Goal: Task Accomplishment & Management: Manage account settings

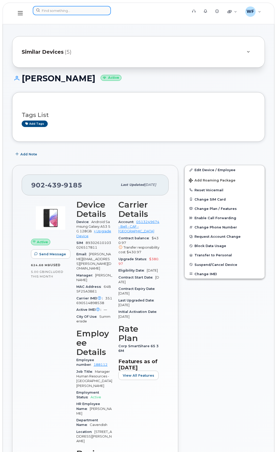
click at [76, 9] on input at bounding box center [72, 10] width 78 height 9
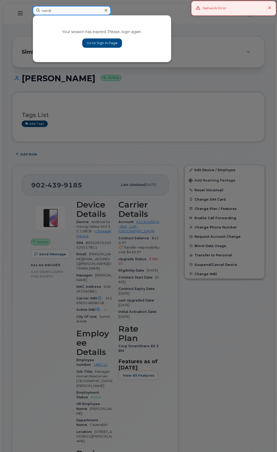
type input "nandl"
click at [95, 39] on link "Go to Sign In Page" at bounding box center [102, 42] width 40 height 9
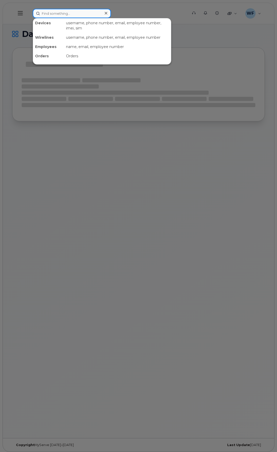
click at [50, 14] on input at bounding box center [72, 13] width 78 height 9
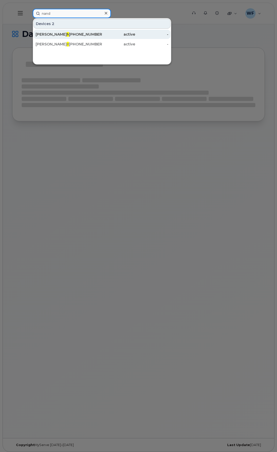
type input "nand"
click at [67, 34] on span "Nand" at bounding box center [72, 34] width 10 height 5
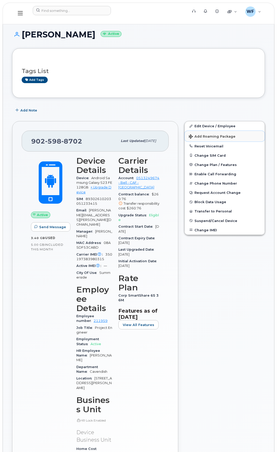
click at [213, 136] on span "Add Roaming Package" at bounding box center [212, 136] width 47 height 5
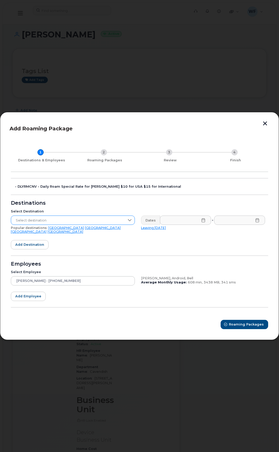
click at [128, 221] on icon at bounding box center [129, 220] width 4 height 4
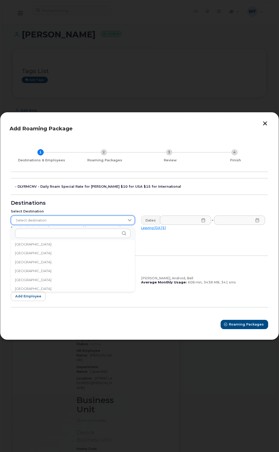
scroll to position [1651, 0]
click at [32, 263] on span "Trinidad and Tobago" at bounding box center [33, 262] width 36 height 5
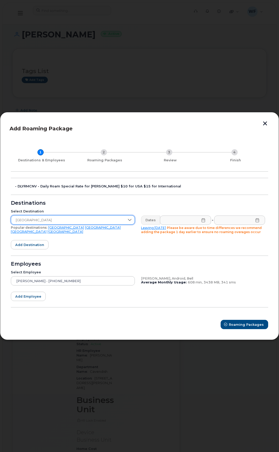
click at [203, 220] on icon at bounding box center [203, 220] width 4 height 4
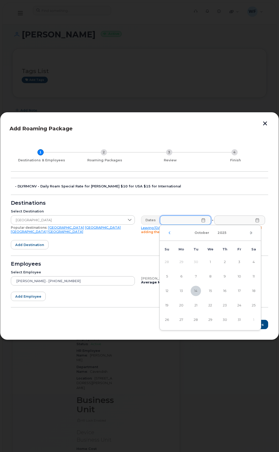
click at [251, 232] on icon "Next Month" at bounding box center [250, 233] width 3 height 4
click at [180, 317] on span "24" at bounding box center [181, 319] width 10 height 10
type input "11/24/2025"
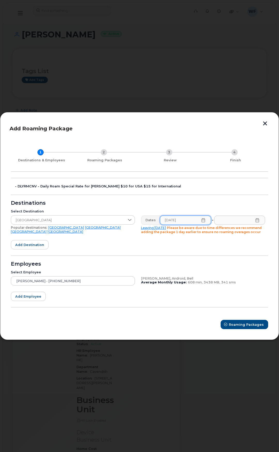
click at [256, 219] on icon at bounding box center [257, 220] width 4 height 4
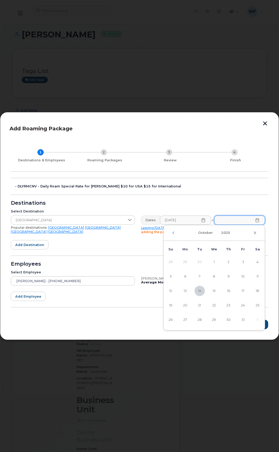
click at [256, 233] on icon "Next Month" at bounding box center [254, 233] width 3 height 4
click at [216, 276] on span "10" at bounding box center [214, 276] width 10 height 10
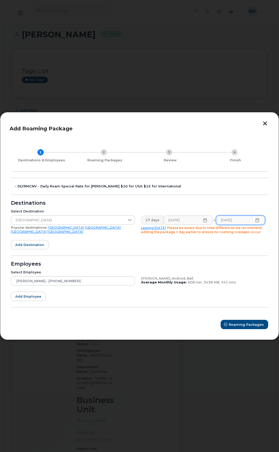
click at [256, 220] on icon at bounding box center [257, 220] width 4 height 4
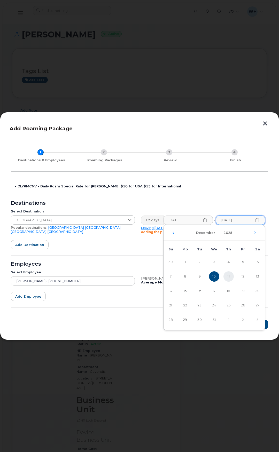
click at [225, 277] on span "11" at bounding box center [228, 276] width 10 height 10
type input "12/11/2025"
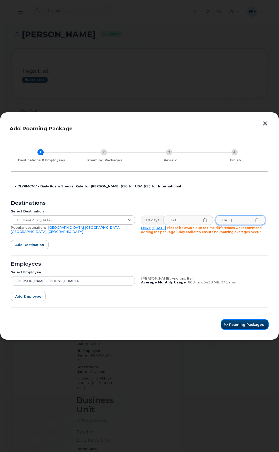
click at [235, 321] on button "Roaming Packages" at bounding box center [244, 324] width 47 height 9
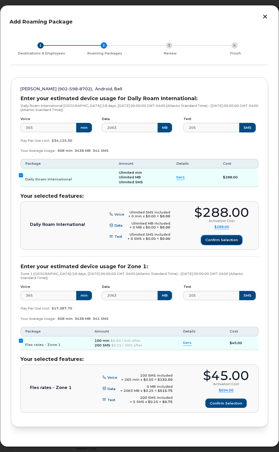
click at [212, 239] on span "Confirm selection" at bounding box center [221, 239] width 32 height 5
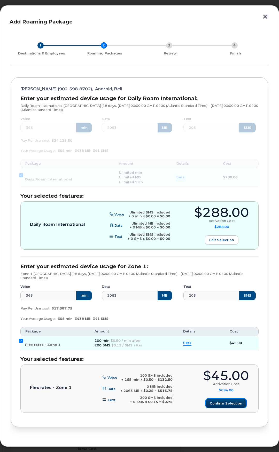
click at [227, 401] on span "Confirm selection" at bounding box center [225, 403] width 32 height 5
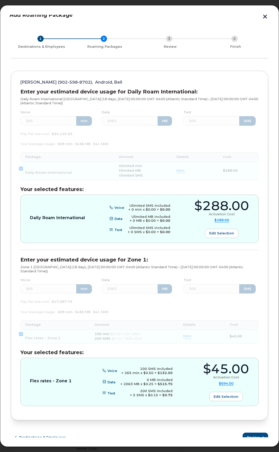
scroll to position [13, 0]
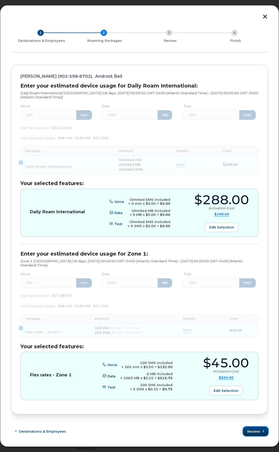
click at [254, 432] on span "Review" at bounding box center [253, 431] width 13 height 5
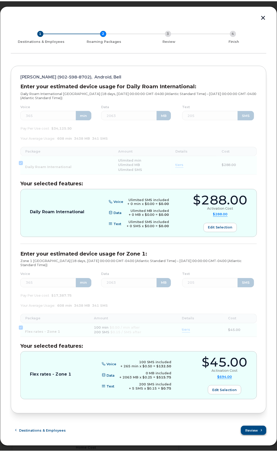
scroll to position [0, 0]
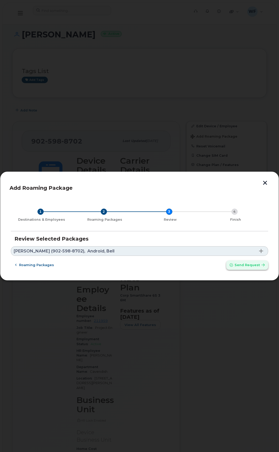
click at [241, 263] on span "Send request" at bounding box center [246, 264] width 25 height 5
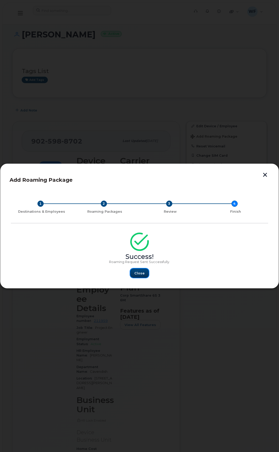
click at [139, 273] on span "Close" at bounding box center [139, 273] width 10 height 5
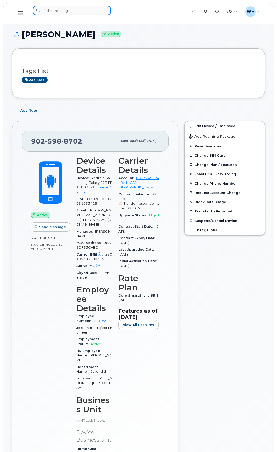
click at [59, 14] on input at bounding box center [72, 10] width 78 height 9
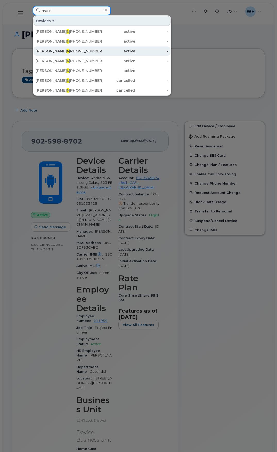
type input "macn"
click at [49, 50] on div "Shawn Macn utt" at bounding box center [52, 50] width 33 height 5
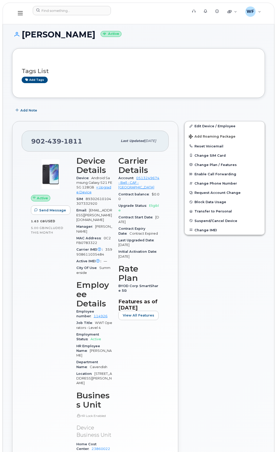
click at [22, 13] on icon at bounding box center [20, 13] width 5 height 6
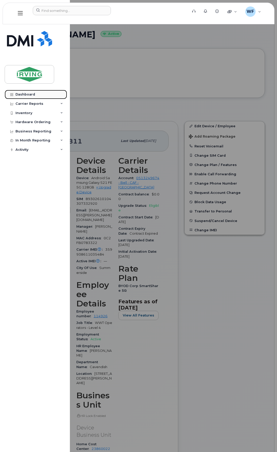
click at [27, 93] on div "Dashboard" at bounding box center [25, 94] width 20 height 4
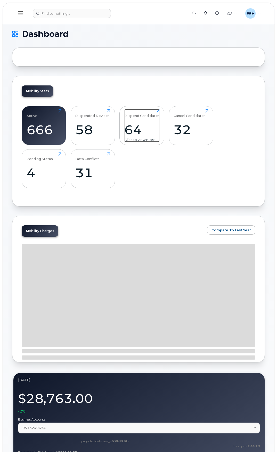
click at [147, 121] on div "Suspend Candidates 64 Click to view more" at bounding box center [141, 125] width 35 height 33
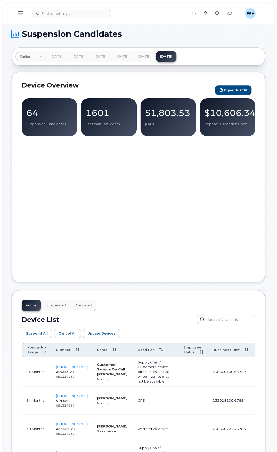
click at [56, 116] on p "64" at bounding box center [49, 112] width 46 height 9
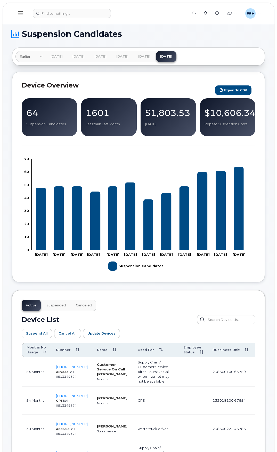
click at [48, 110] on p "64" at bounding box center [49, 112] width 46 height 9
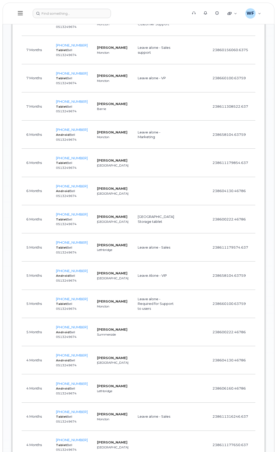
scroll to position [825, 0]
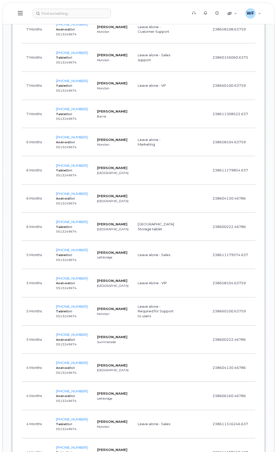
drag, startPoint x: 52, startPoint y: 157, endPoint x: 49, endPoint y: 157, distance: 2.8
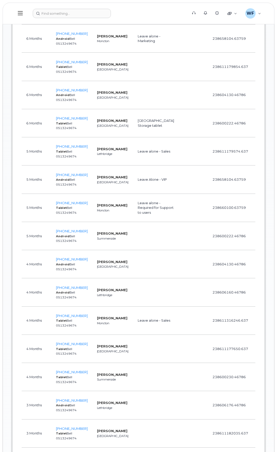
scroll to position [954, 0]
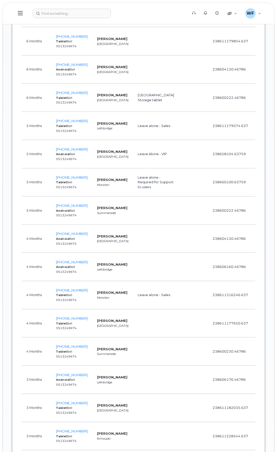
click at [133, 140] on td "Leave alone - Sales" at bounding box center [156, 126] width 46 height 28
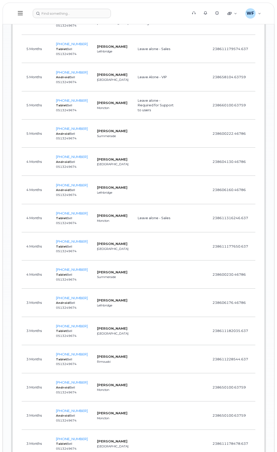
scroll to position [1032, 0]
drag, startPoint x: 17, startPoint y: 137, endPoint x: -7, endPoint y: 140, distance: 24.1
click at [142, 147] on td at bounding box center [156, 133] width 46 height 28
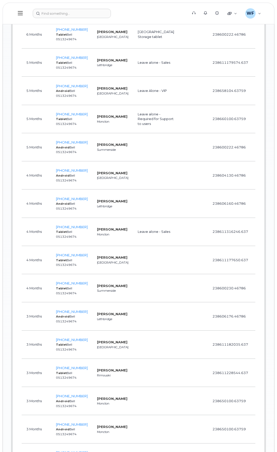
scroll to position [1006, 0]
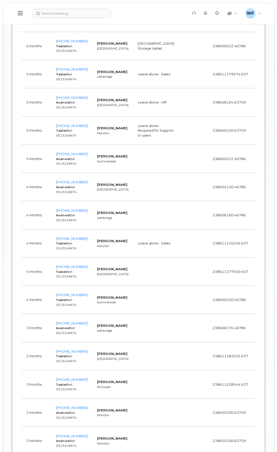
drag, startPoint x: 94, startPoint y: 163, endPoint x: 17, endPoint y: 162, distance: 76.6
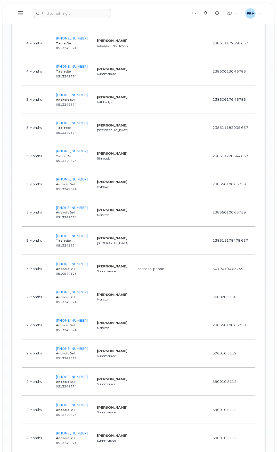
scroll to position [1238, 0]
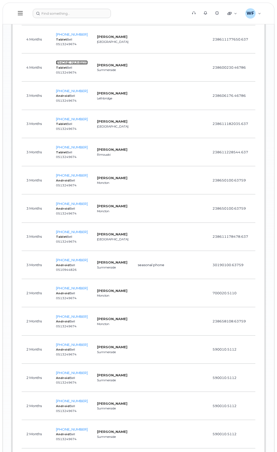
click at [67, 64] on span "902-439-4123" at bounding box center [72, 62] width 32 height 4
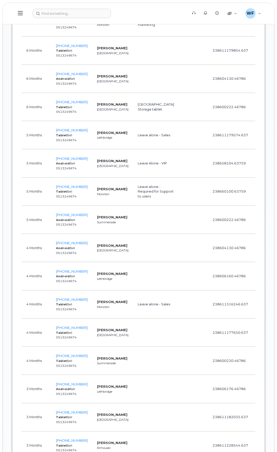
scroll to position [919, 0]
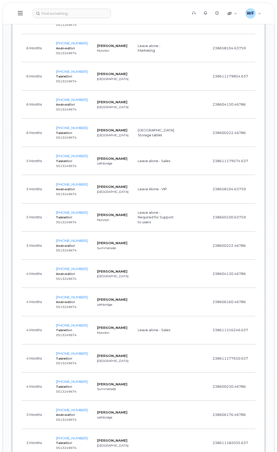
drag, startPoint x: 112, startPoint y: 250, endPoint x: 108, endPoint y: 250, distance: 3.6
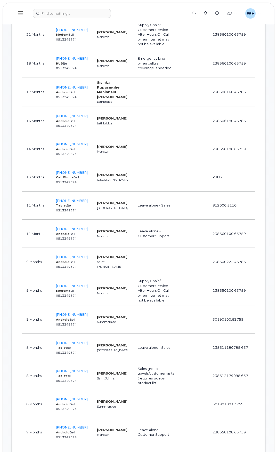
scroll to position [249, 0]
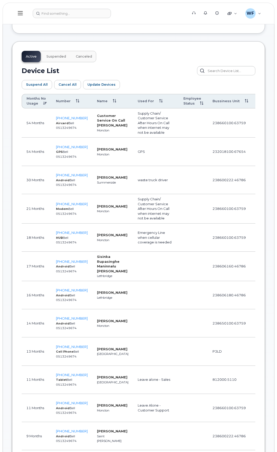
click at [23, 11] on button at bounding box center [20, 13] width 17 height 15
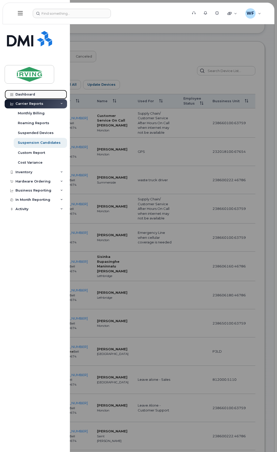
click at [28, 96] on div "Dashboard" at bounding box center [25, 94] width 20 height 4
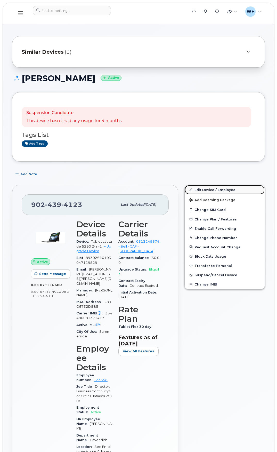
click at [194, 188] on link "Edit Device / Employee" at bounding box center [225, 189] width 80 height 9
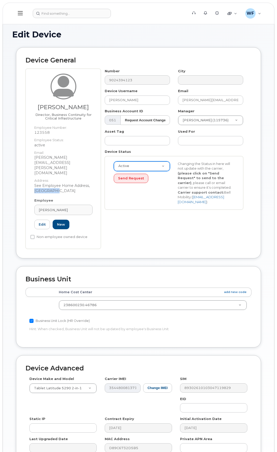
click at [89, 183] on dd "See Employee Home Address, [GEOGRAPHIC_DATA]" at bounding box center [63, 188] width 58 height 10
drag, startPoint x: 4, startPoint y: 145, endPoint x: 148, endPoint y: 194, distance: 152.0
click at [149, 194] on div "Active Active Suspended Cancelled Send Request Changing the Status in here will…" at bounding box center [174, 182] width 128 height 43
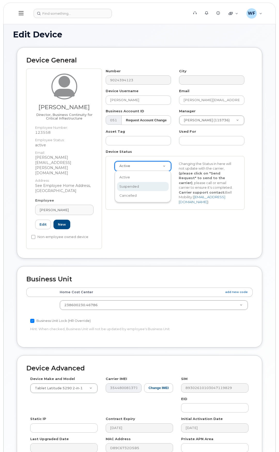
scroll to position [0, 2]
select select "suspended"
click at [126, 180] on button "Send Request" at bounding box center [131, 179] width 35 height 10
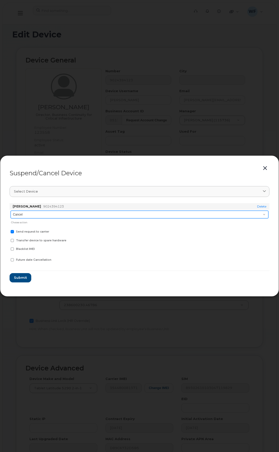
click at [28, 212] on select "Cancel Suspend - Extend Suspension Suspend - Reduced Rate Suspend - Full Rate S…" at bounding box center [139, 214] width 257 height 8
select select "[object Object]"
click at [11, 210] on select "Cancel Suspend - Extend Suspension Suspend - Reduced Rate Suspend - Full Rate S…" at bounding box center [139, 214] width 257 height 8
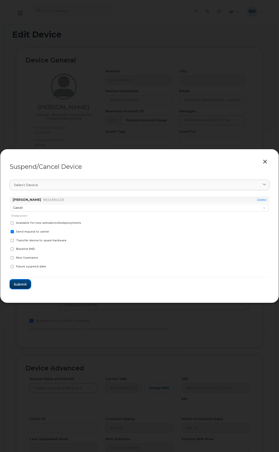
click at [24, 280] on button "Submit" at bounding box center [20, 283] width 21 height 9
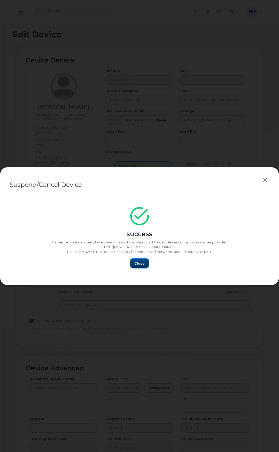
click at [137, 264] on span "Close" at bounding box center [139, 263] width 10 height 5
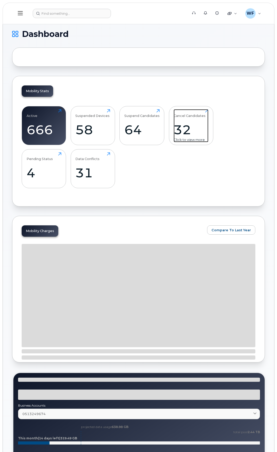
click at [187, 124] on div "32" at bounding box center [191, 129] width 35 height 15
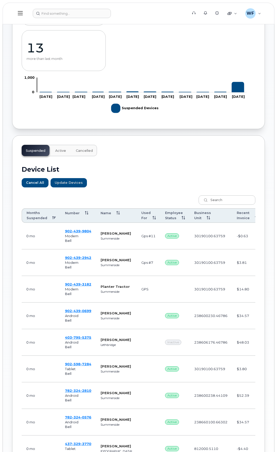
scroll to position [205, 0]
